Goal: Task Accomplishment & Management: Manage account settings

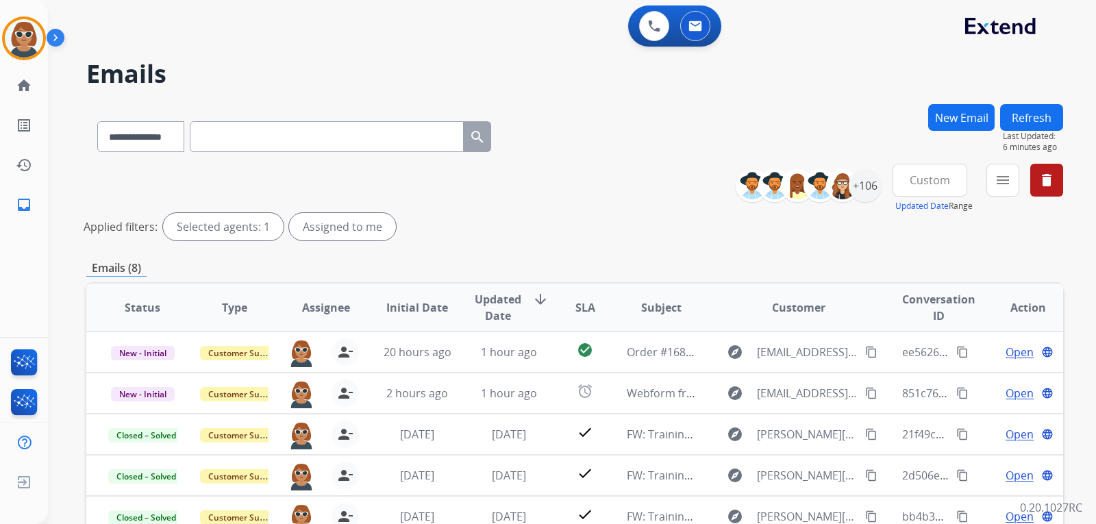
select select "**********"
click at [87, 486] on span "Log out" at bounding box center [91, 484] width 32 height 13
